Goal: Task Accomplishment & Management: Use online tool/utility

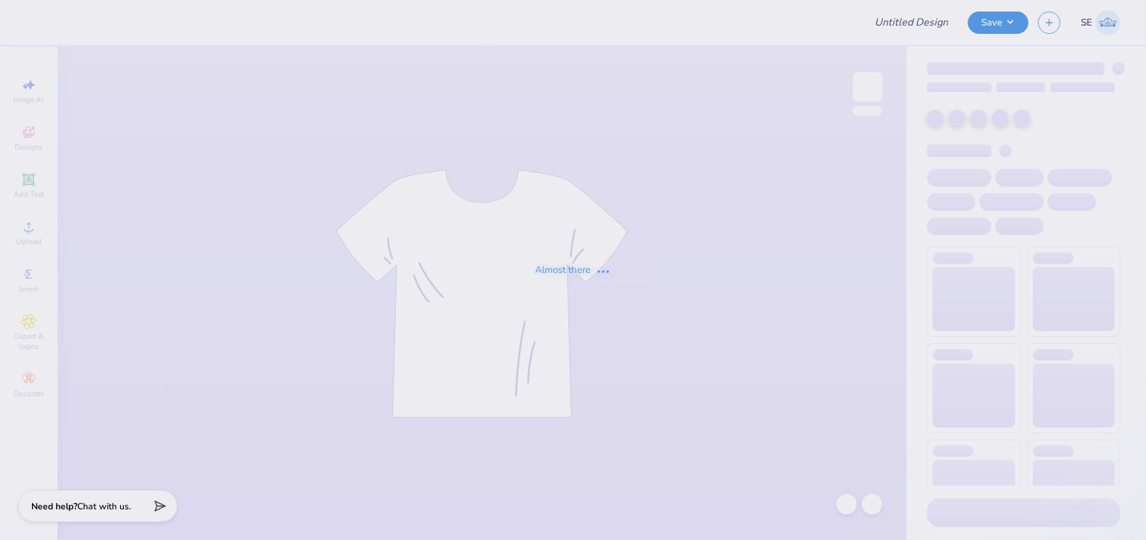
type input "[GEOGRAPHIC_DATA]"
type input "75"
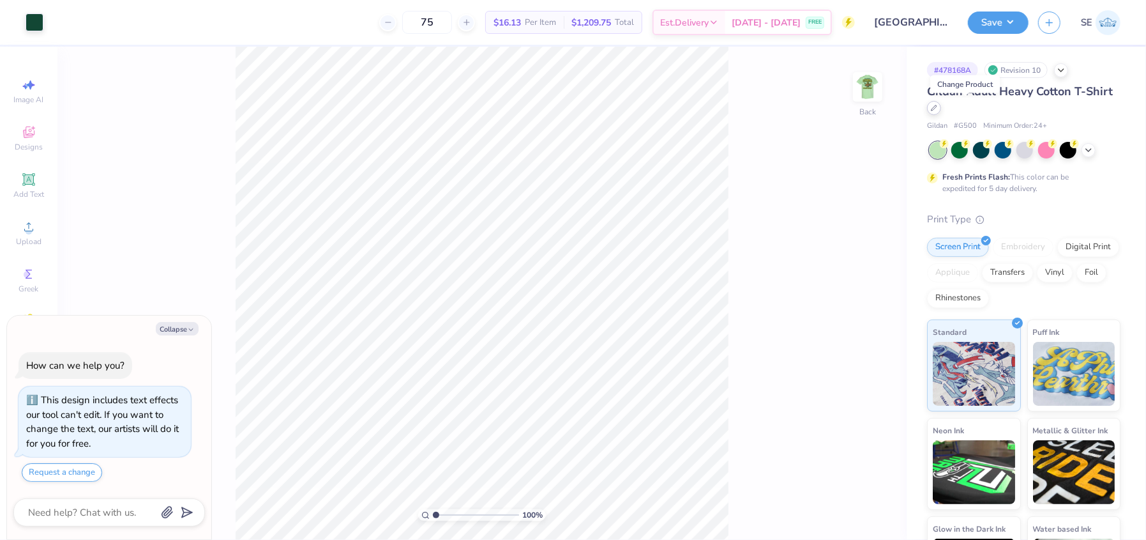
click at [937, 110] on icon at bounding box center [934, 108] width 6 height 6
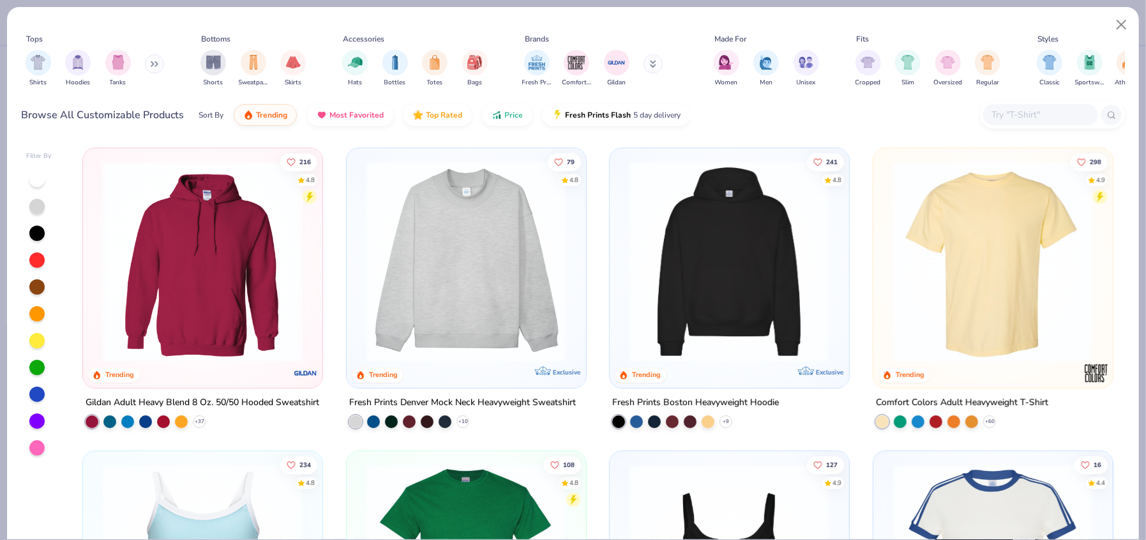
type textarea "x"
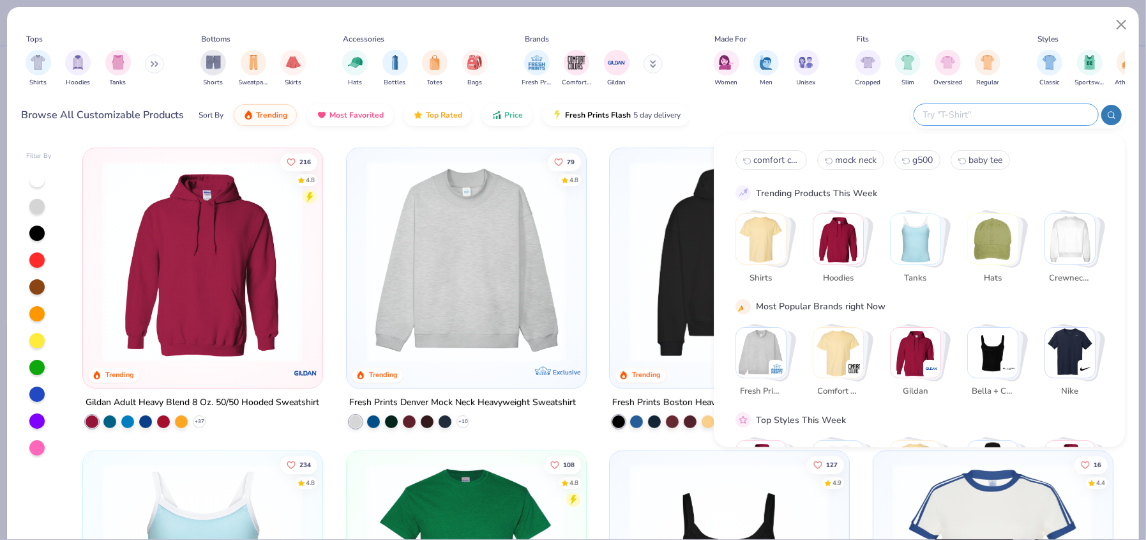
click at [1027, 114] on input "text" at bounding box center [1005, 114] width 167 height 15
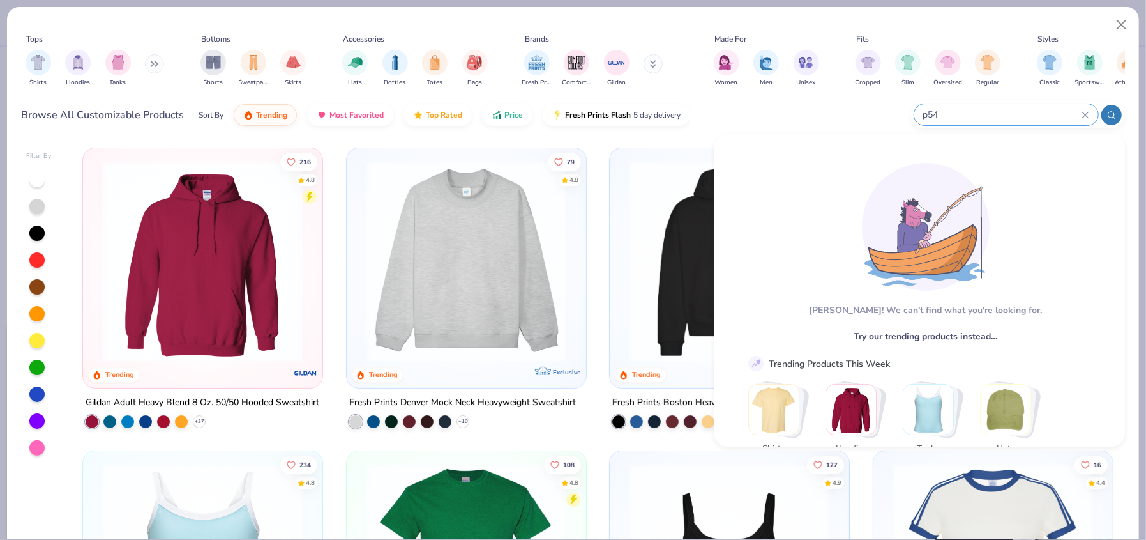
click at [927, 116] on input "p54" at bounding box center [1002, 114] width 160 height 15
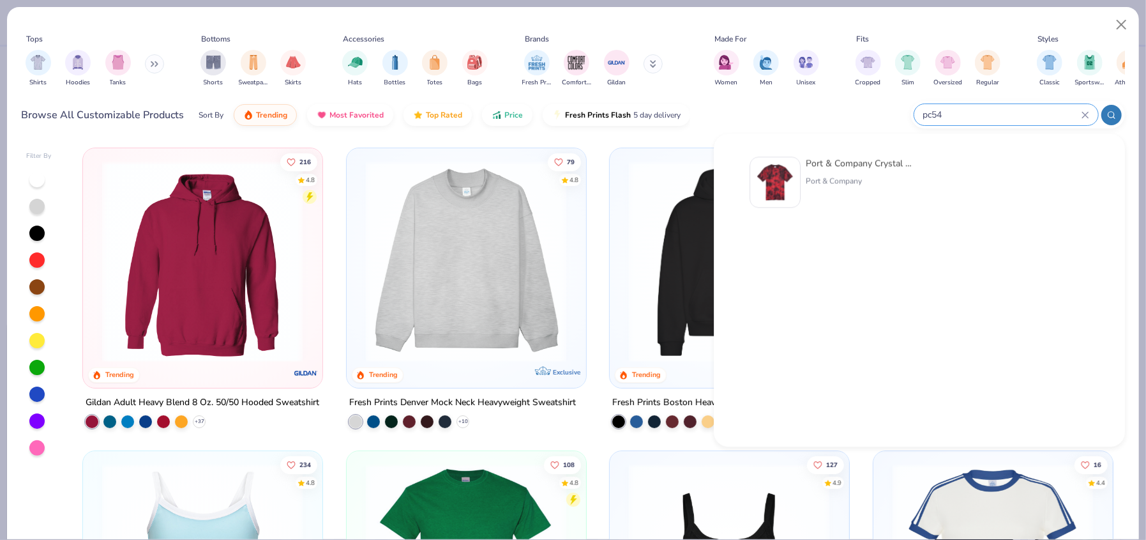
click at [948, 113] on input "pc54" at bounding box center [1002, 114] width 160 height 15
type input "pc54"
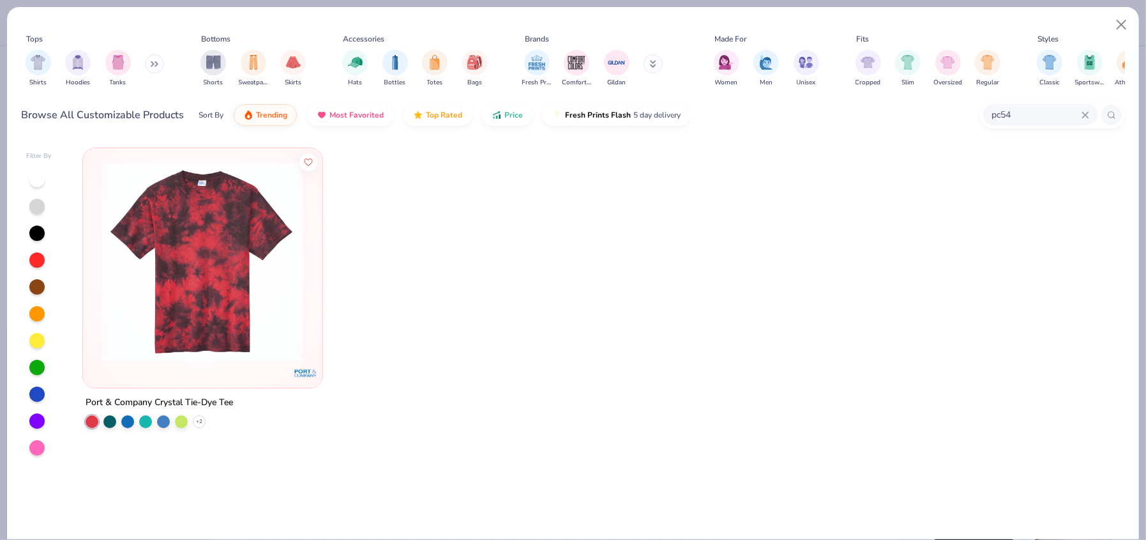
click at [215, 303] on img at bounding box center [202, 261] width 213 height 201
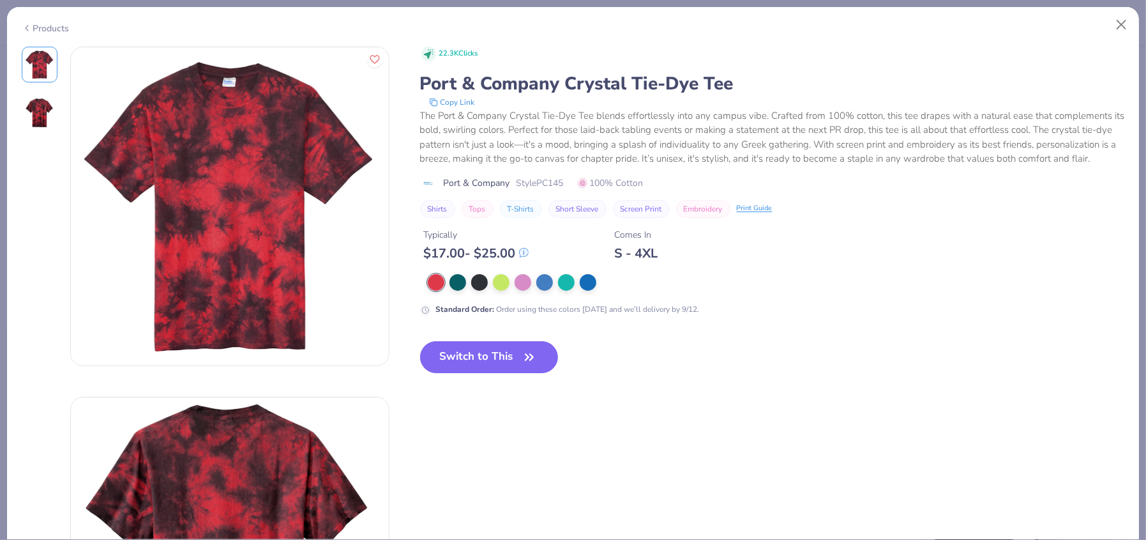
type textarea "x"
